Goal: Task Accomplishment & Management: Use online tool/utility

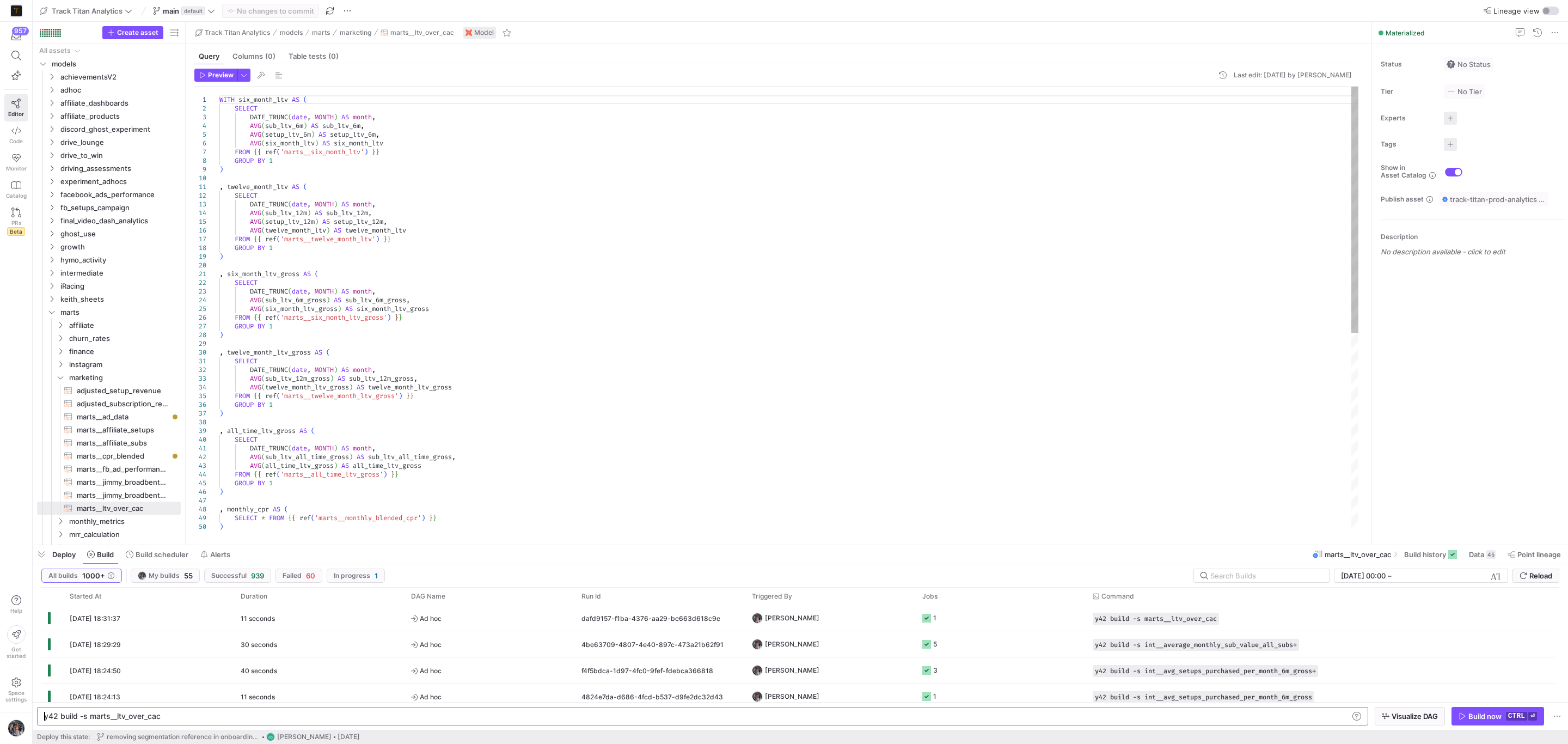
scroll to position [0, 31]
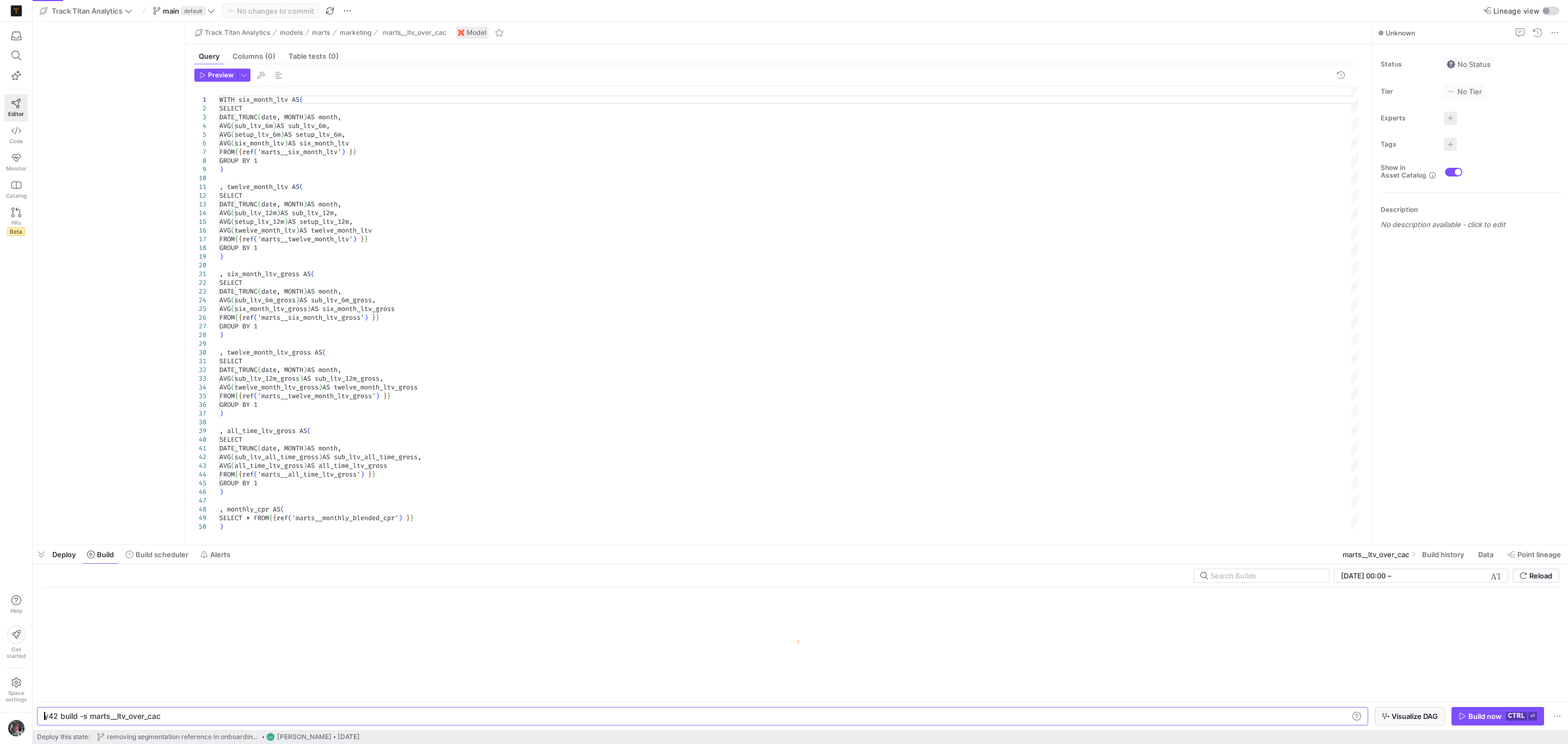
type textarea "y42 build -s marts__ltv_over_cac"
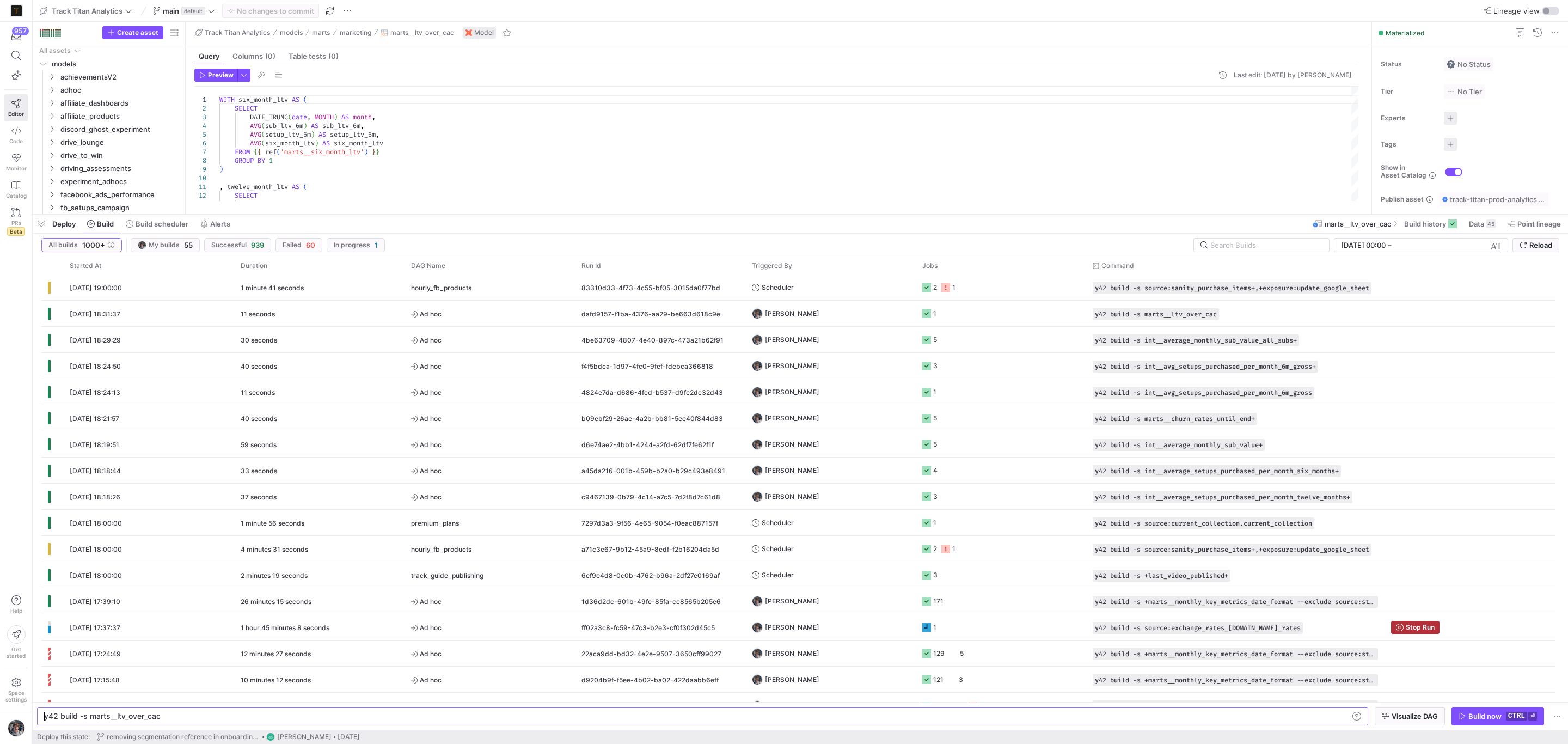
drag, startPoint x: 722, startPoint y: 543, endPoint x: 675, endPoint y: 212, distance: 334.3
click at [675, 212] on div at bounding box center [800, 214] width 1535 height 4
click at [981, 623] on y42-job-status-cell-renderer "1" at bounding box center [1001, 627] width 157 height 25
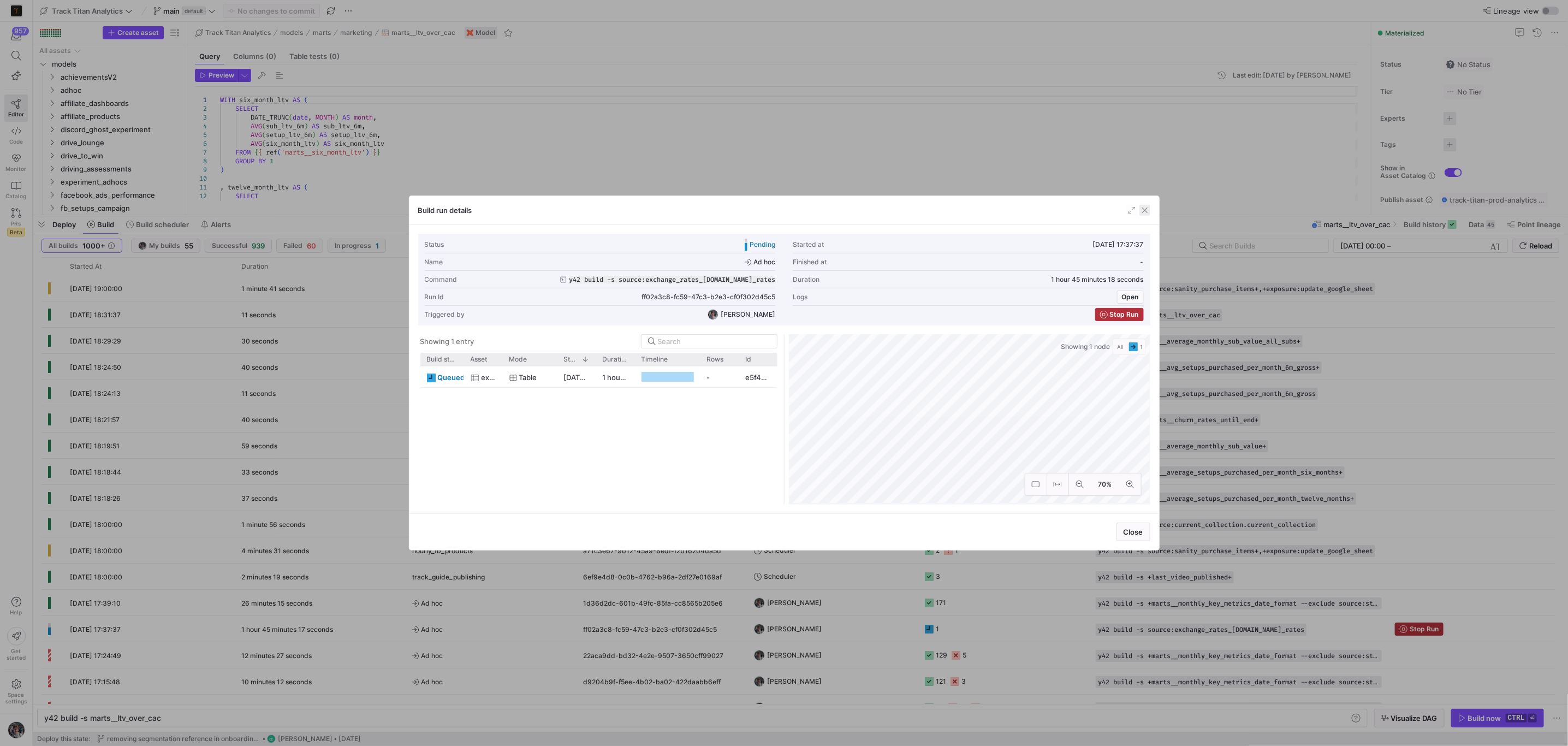
click at [1142, 211] on span "button" at bounding box center [1145, 210] width 11 height 11
